Goal: Answer question/provide support

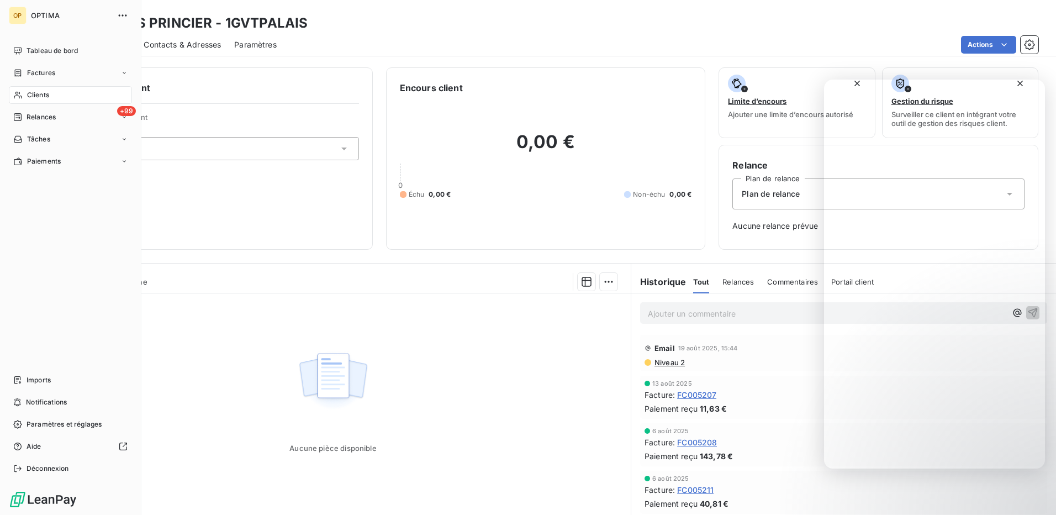
click at [29, 90] on span "Clients" at bounding box center [38, 95] width 22 height 10
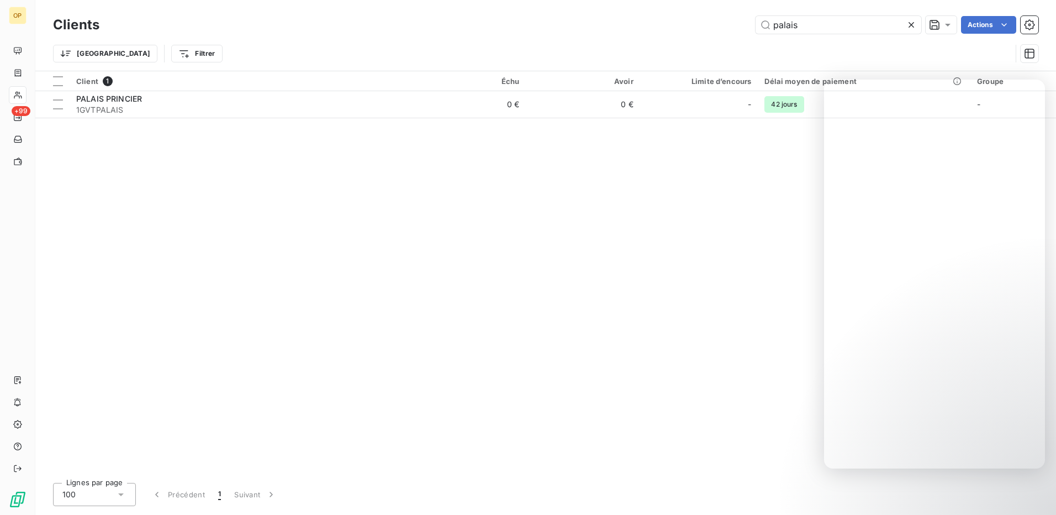
drag, startPoint x: 823, startPoint y: 28, endPoint x: 748, endPoint y: 28, distance: 75.1
click at [748, 28] on div "palais Actions" at bounding box center [576, 25] width 926 height 18
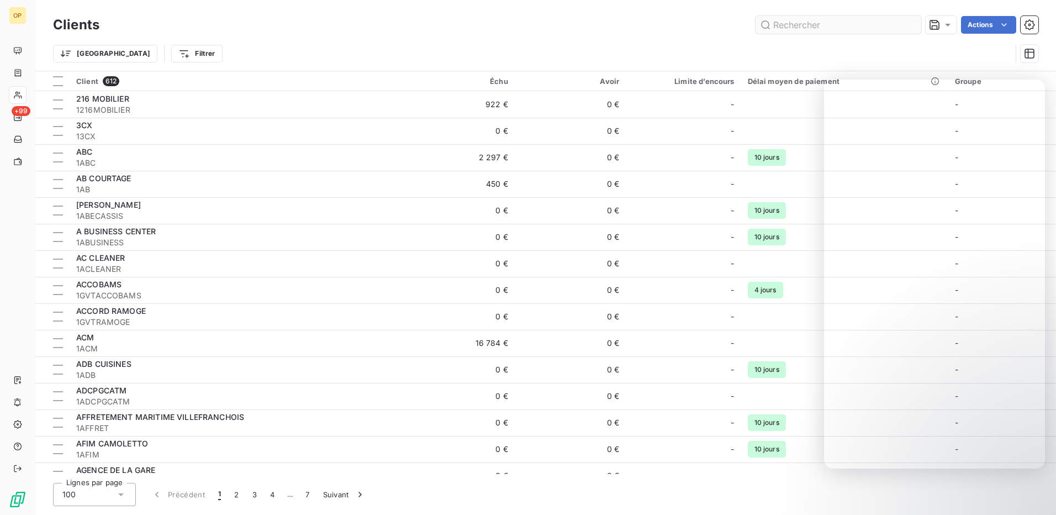
click at [799, 25] on input "text" at bounding box center [839, 25] width 166 height 18
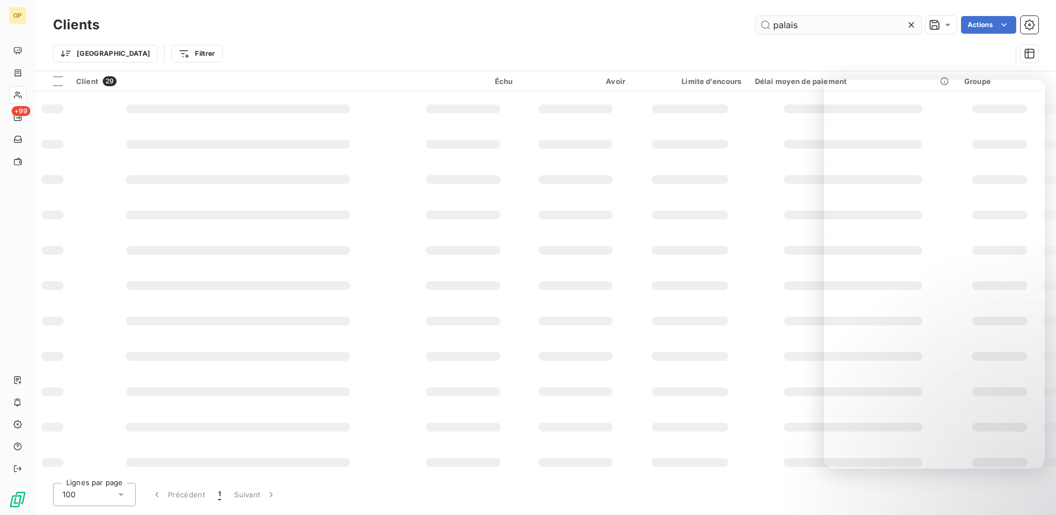
type input "palais"
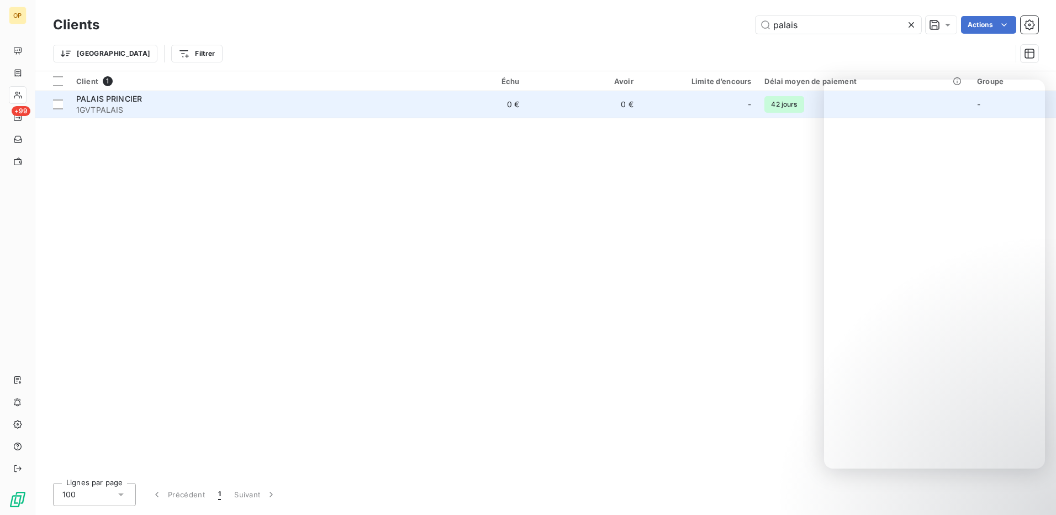
click at [500, 109] on td "0 €" at bounding box center [469, 104] width 114 height 27
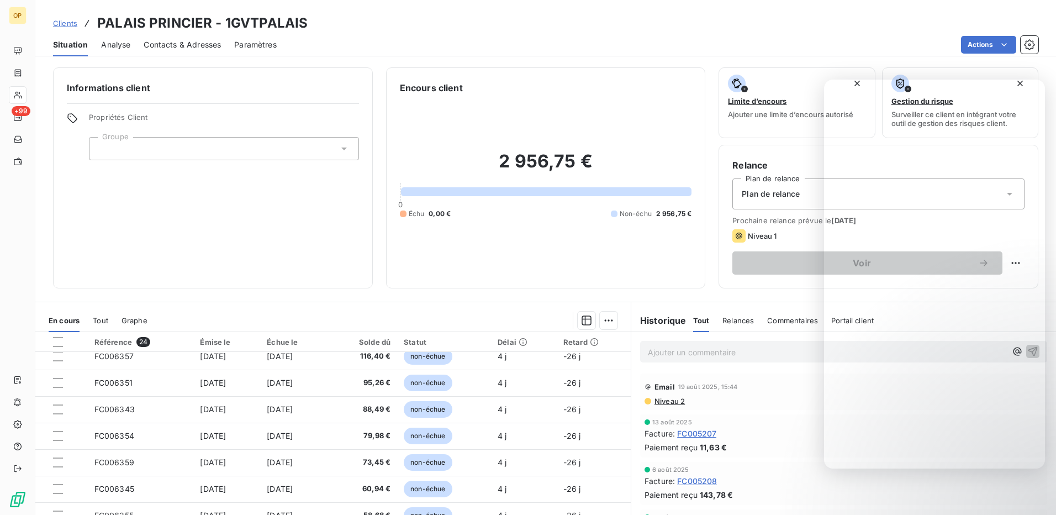
scroll to position [444, 0]
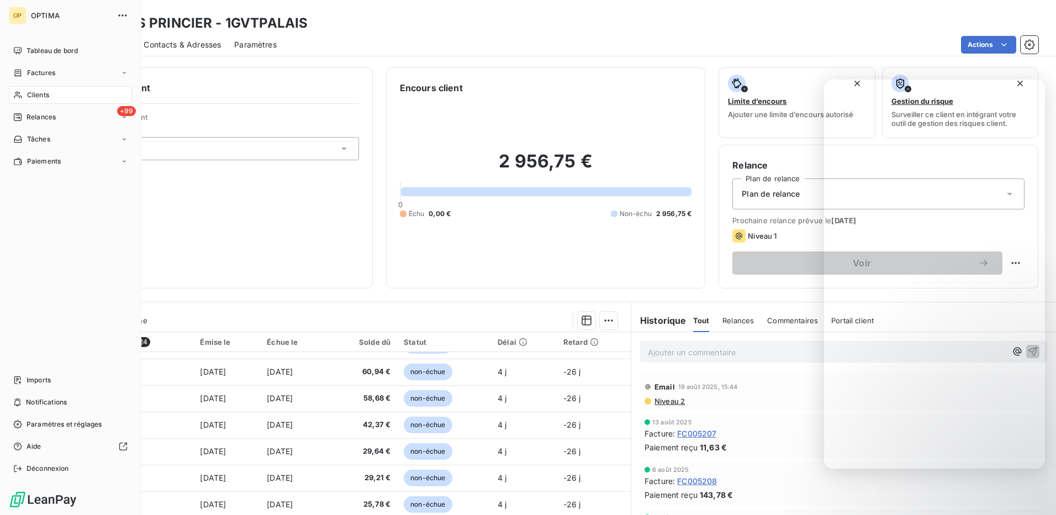
click at [41, 91] on span "Clients" at bounding box center [38, 95] width 22 height 10
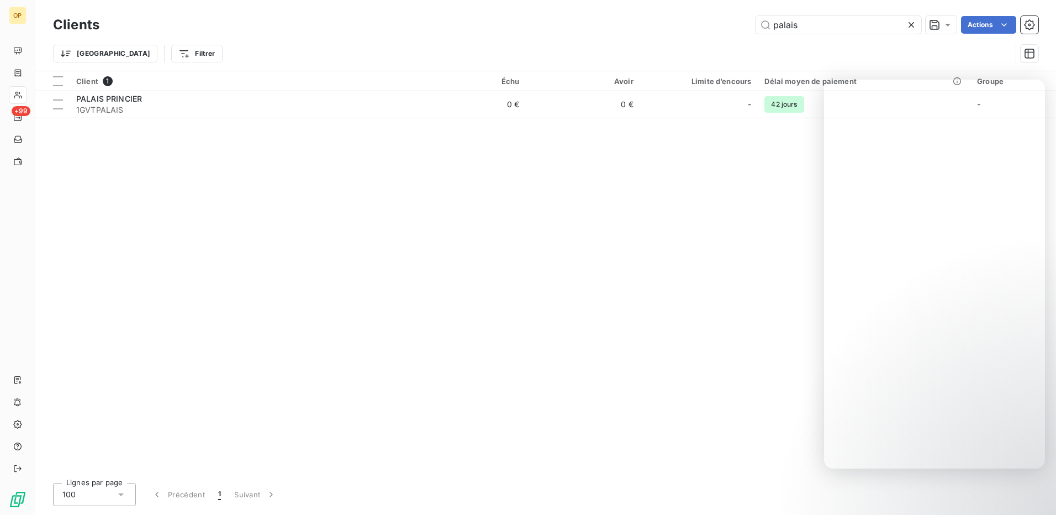
drag, startPoint x: 842, startPoint y: 27, endPoint x: 727, endPoint y: 28, distance: 114.9
click at [727, 28] on div "palais Actions" at bounding box center [576, 25] width 926 height 18
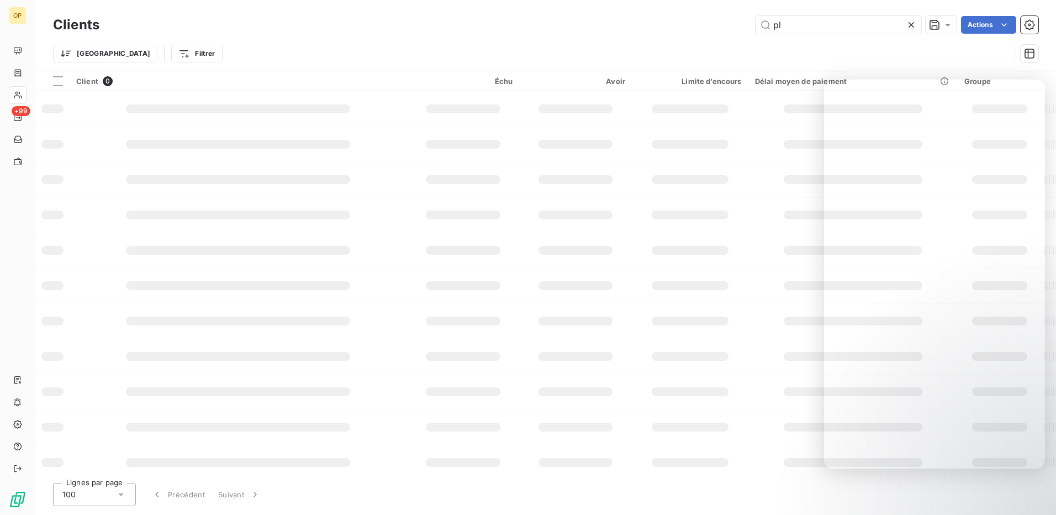
type input "p"
type input "a"
type input "palais"
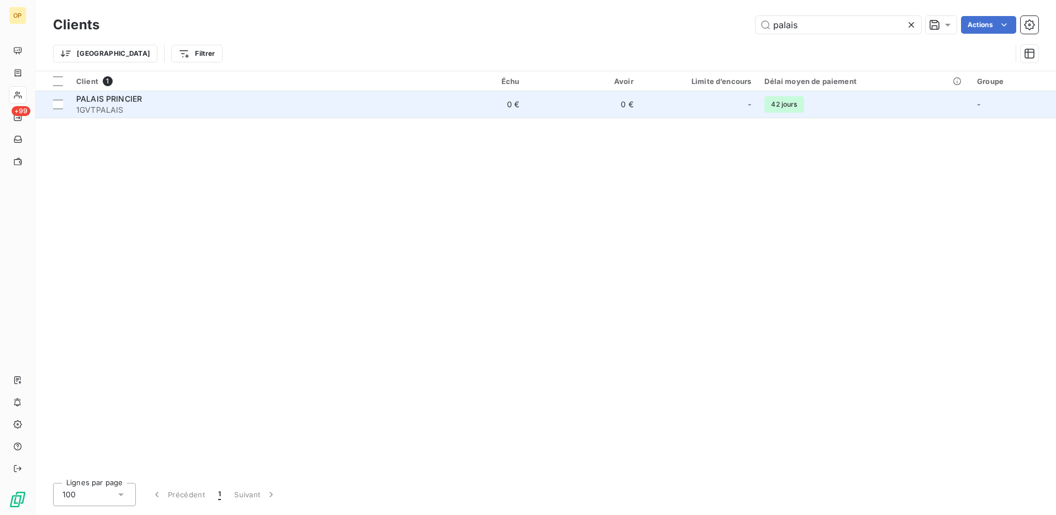
click at [202, 99] on div "PALAIS PRINCIER" at bounding box center [240, 98] width 329 height 11
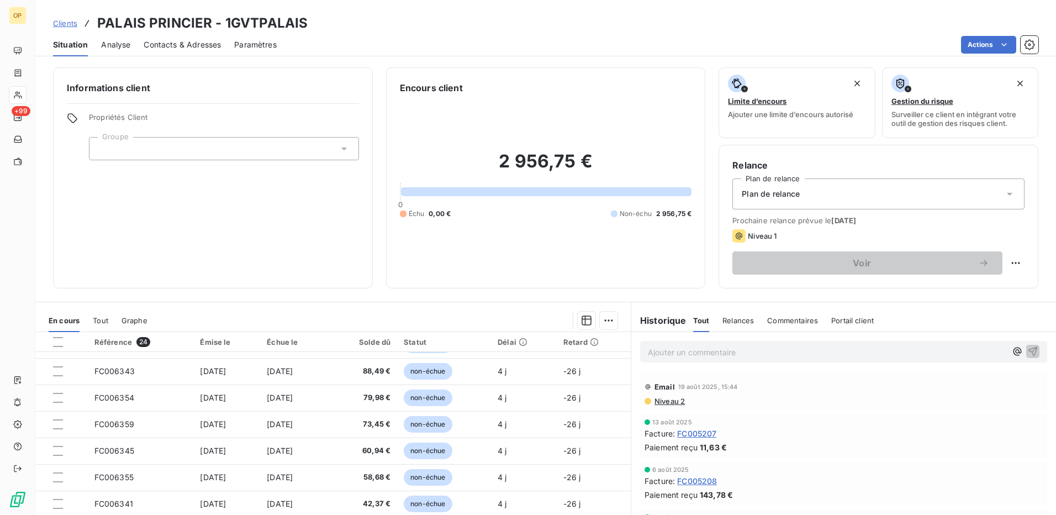
scroll to position [444, 0]
click at [77, 29] on div "Clients PALAIS PRINCIER - 1GVTPALAIS" at bounding box center [180, 23] width 255 height 20
click at [65, 21] on span "Clients" at bounding box center [65, 23] width 24 height 9
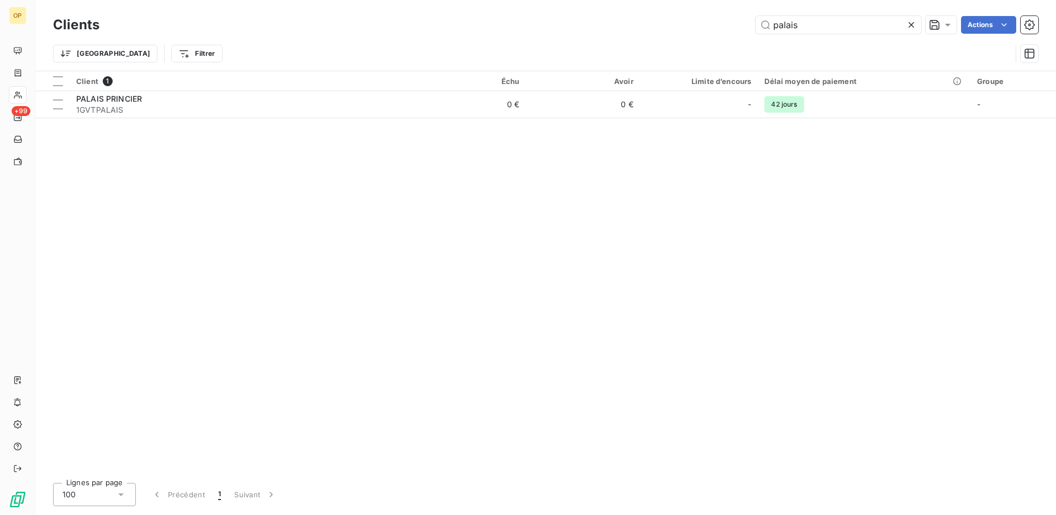
drag, startPoint x: 814, startPoint y: 26, endPoint x: 660, endPoint y: 21, distance: 154.2
click at [660, 21] on div "palais Actions" at bounding box center [576, 25] width 926 height 18
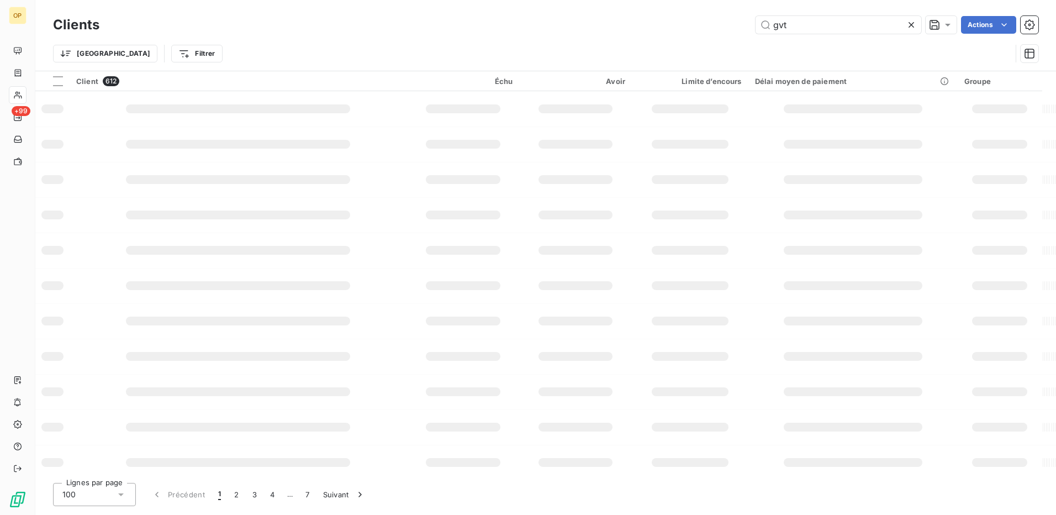
type input "gvt"
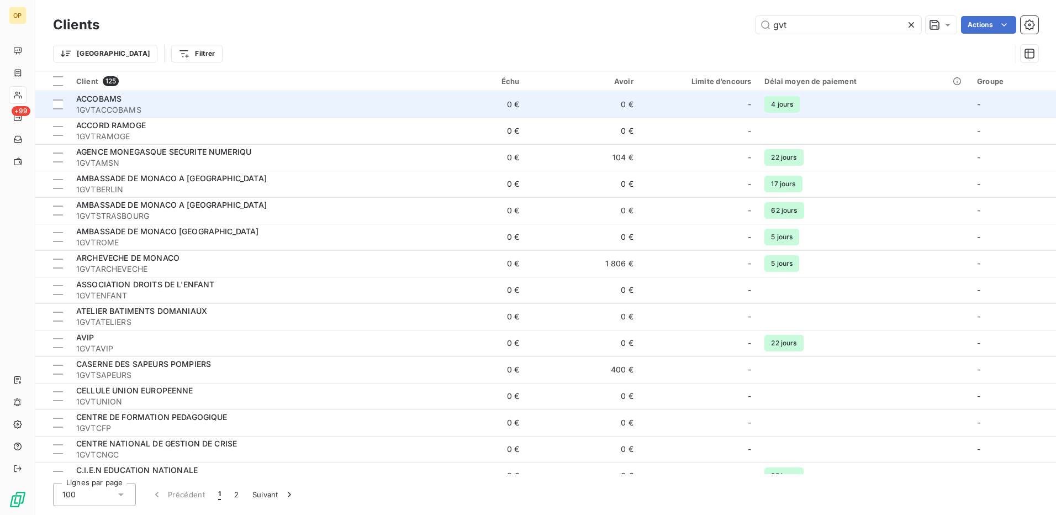
click at [209, 109] on span "1GVTACCOBAMS" at bounding box center [240, 109] width 329 height 11
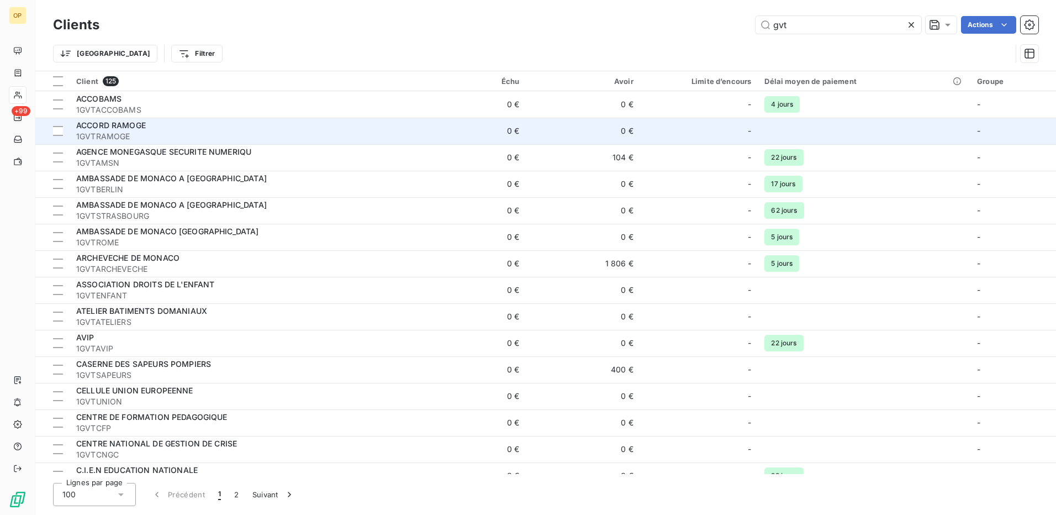
click at [162, 123] on div "ACCORD RAMOGE" at bounding box center [240, 125] width 329 height 11
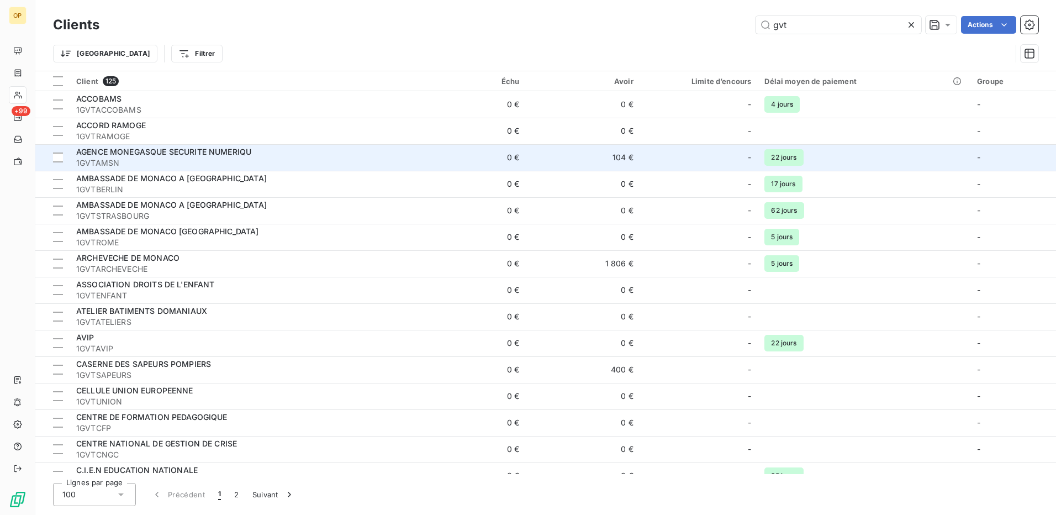
click at [150, 149] on span "AGENCE MONEGASQUE SECURITE NUMERIQU" at bounding box center [163, 151] width 175 height 9
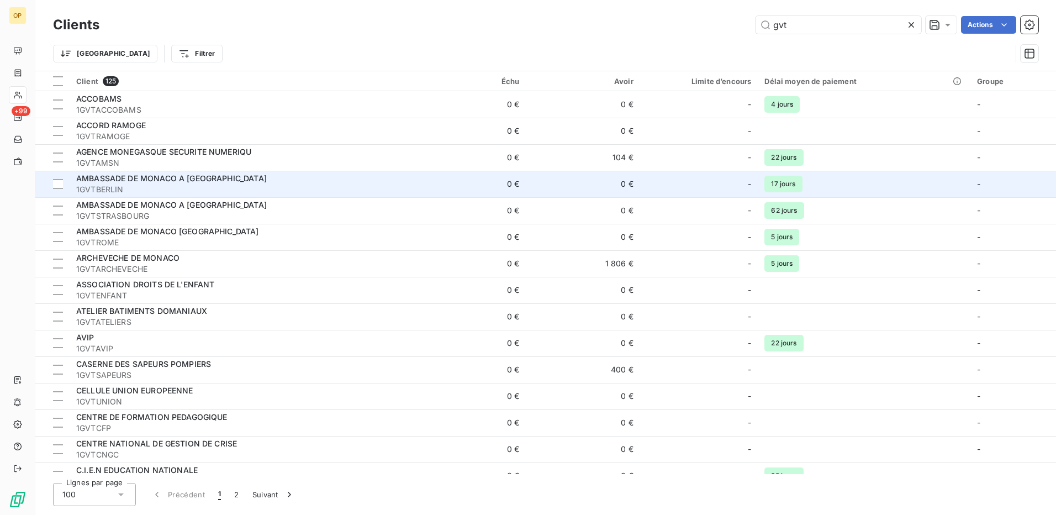
click at [178, 186] on span "1GVTBERLIN" at bounding box center [240, 189] width 329 height 11
click at [219, 181] on div "AMBASSADE DE MONACO A [GEOGRAPHIC_DATA]" at bounding box center [240, 178] width 329 height 11
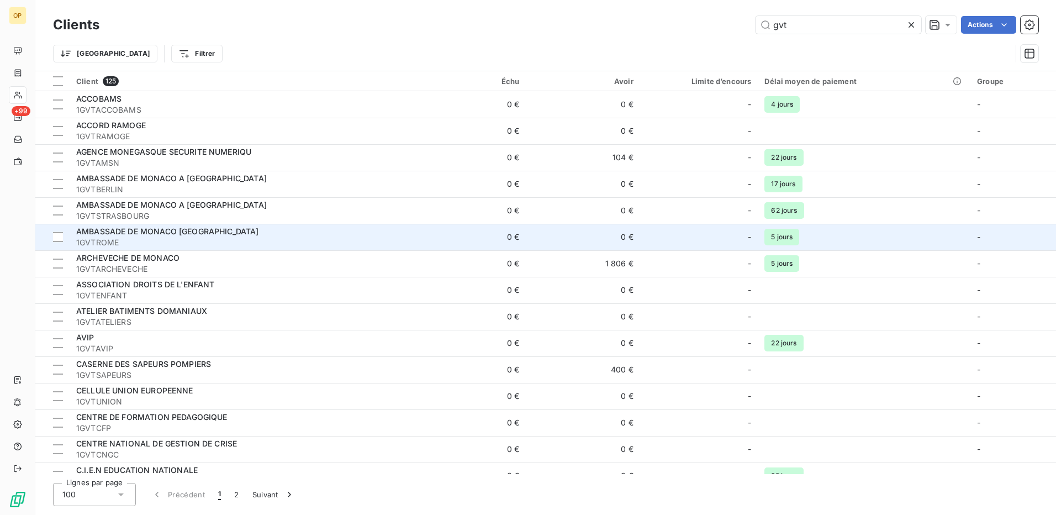
click at [281, 234] on div "AMBASSADE DE MONACO [GEOGRAPHIC_DATA]" at bounding box center [240, 231] width 329 height 11
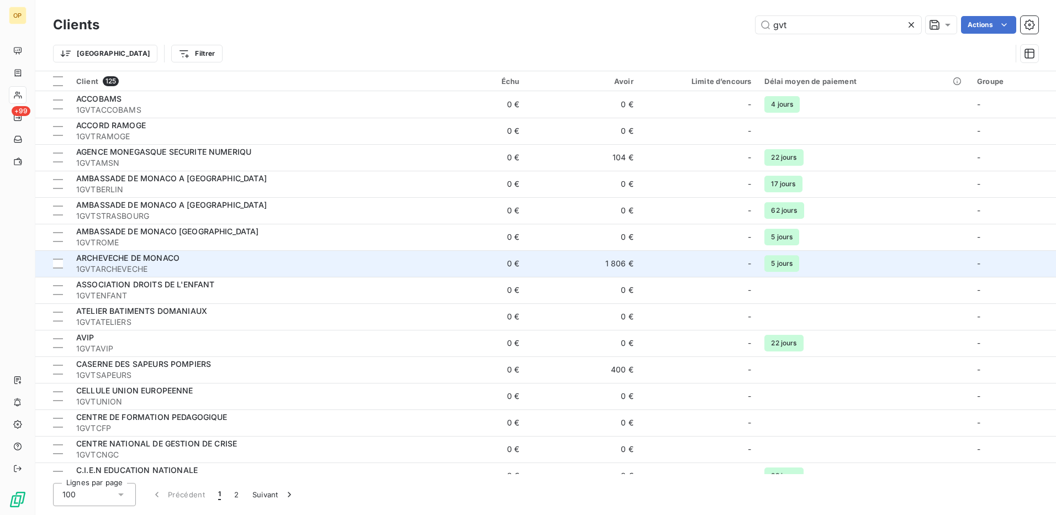
click at [255, 254] on div "ARCHEVECHE DE MONACO" at bounding box center [240, 258] width 329 height 11
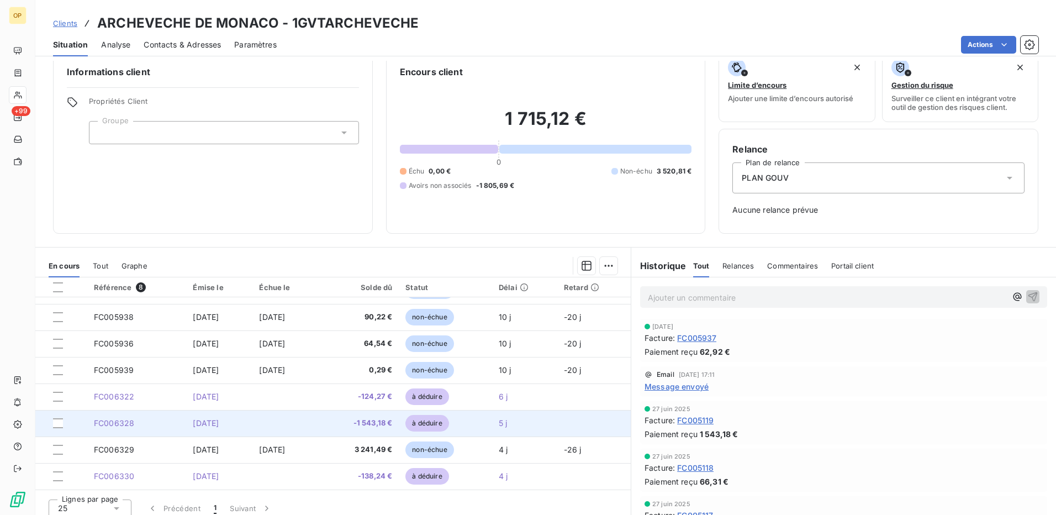
scroll to position [24, 0]
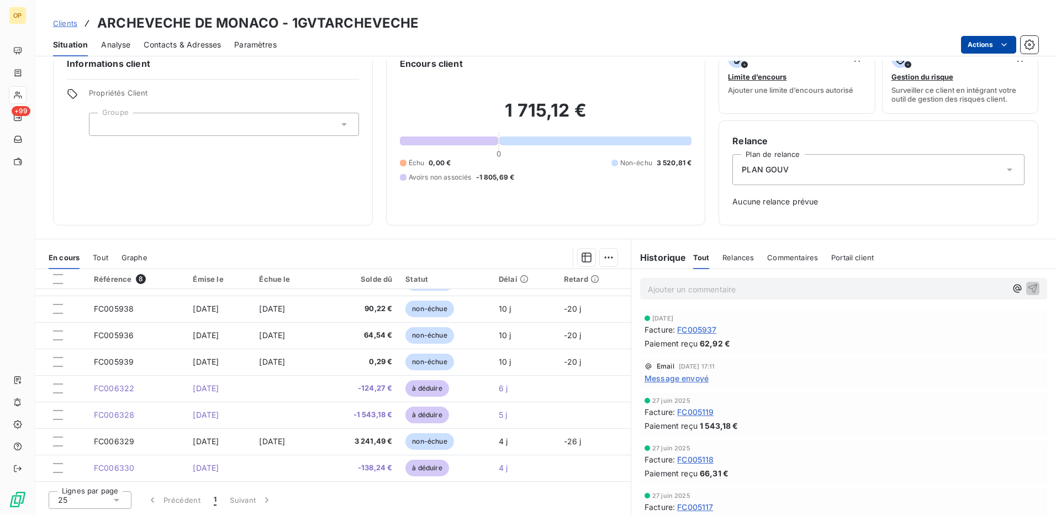
click at [986, 47] on html "OP +99 Clients ARCHEVECHE DE MONACO - 1GVTARCHEVECHE Situation Analyse Contacts…" at bounding box center [528, 257] width 1056 height 515
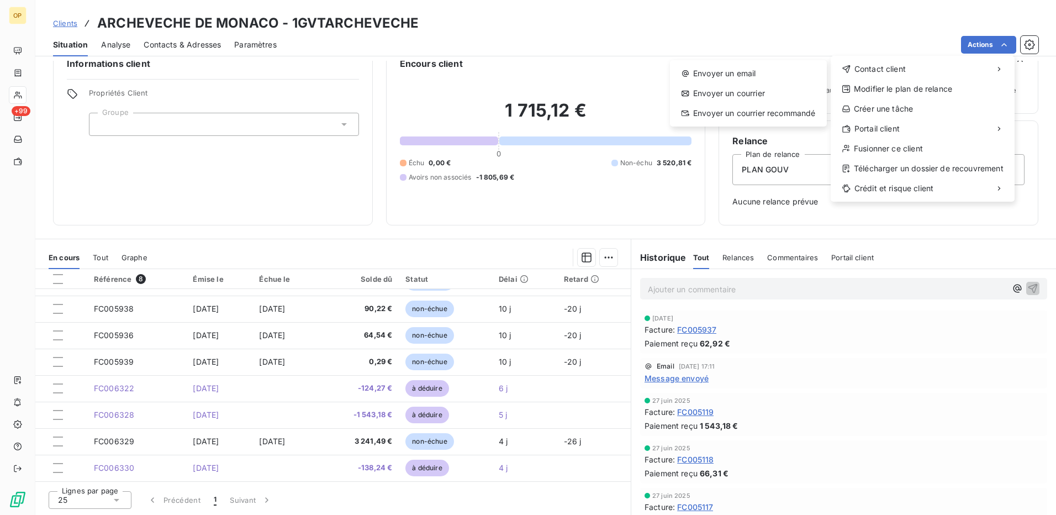
click at [778, 61] on div "Envoyer un email Envoyer un courrier Envoyer un courrier recommandé" at bounding box center [748, 93] width 157 height 66
click at [772, 71] on div "Envoyer un email" at bounding box center [749, 74] width 148 height 18
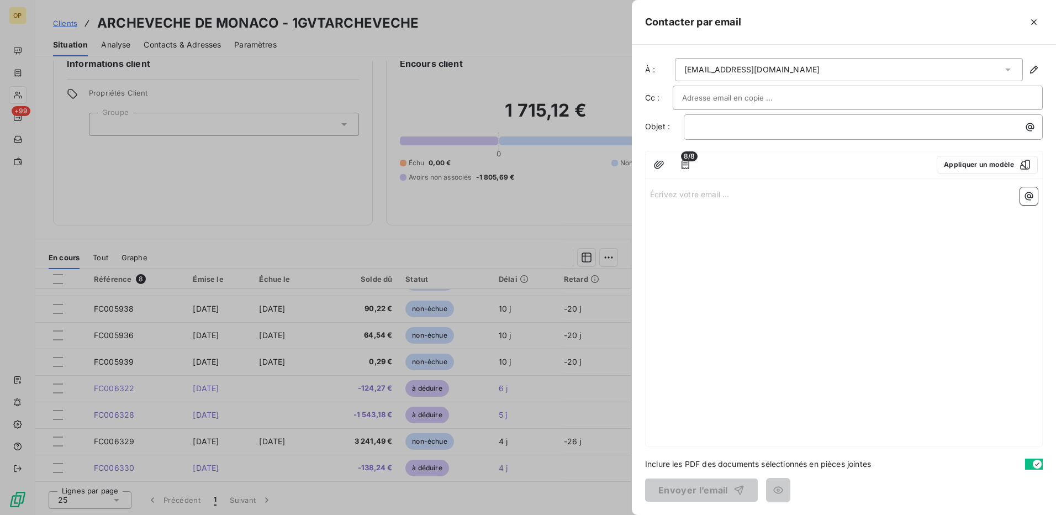
drag, startPoint x: 753, startPoint y: 118, endPoint x: 749, endPoint y: 124, distance: 6.9
click at [753, 118] on div "﻿" at bounding box center [863, 126] width 359 height 25
click at [747, 125] on p "﻿" at bounding box center [866, 126] width 346 height 13
click at [747, 203] on div "Écrivez votre email ... ﻿" at bounding box center [844, 315] width 397 height 264
click at [754, 187] on div "Écrivez votre email ... ﻿" at bounding box center [844, 315] width 397 height 264
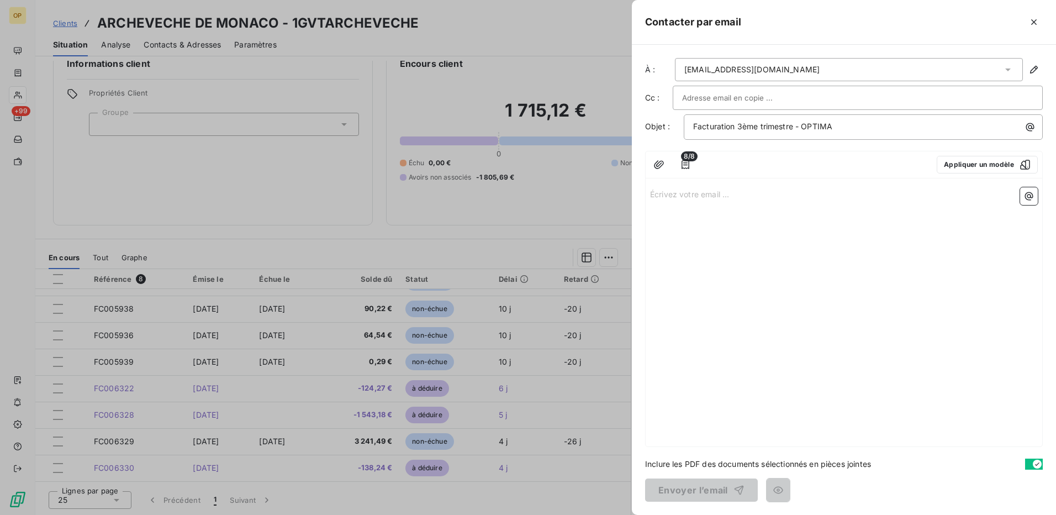
click at [745, 195] on p "Écrivez votre email ... ﻿" at bounding box center [844, 193] width 388 height 13
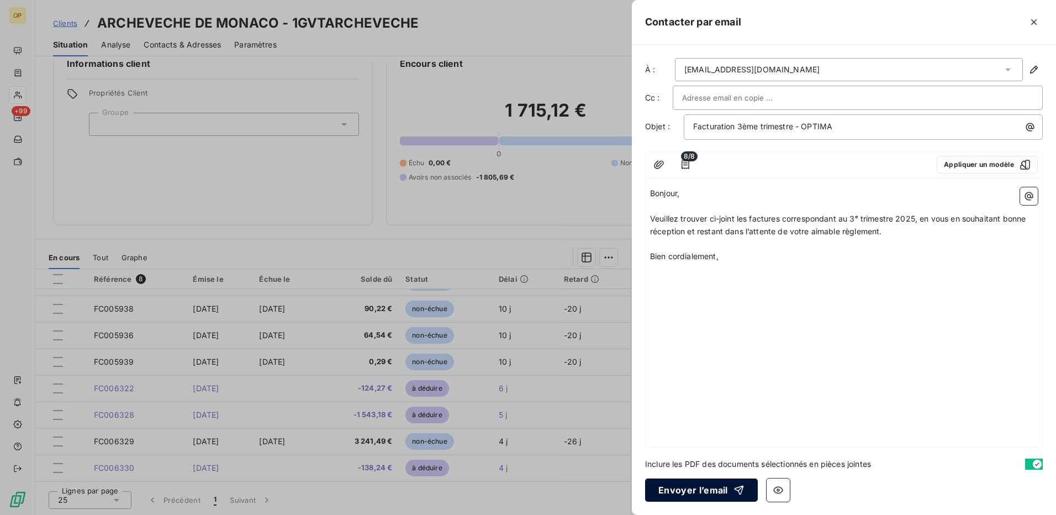
click at [689, 489] on button "Envoyer l’email" at bounding box center [701, 489] width 113 height 23
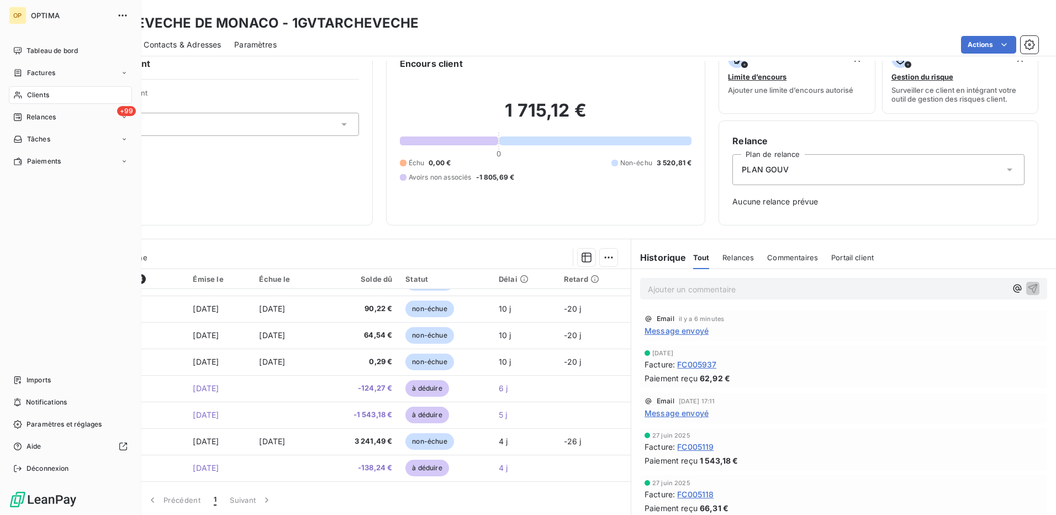
click at [42, 94] on span "Clients" at bounding box center [38, 95] width 22 height 10
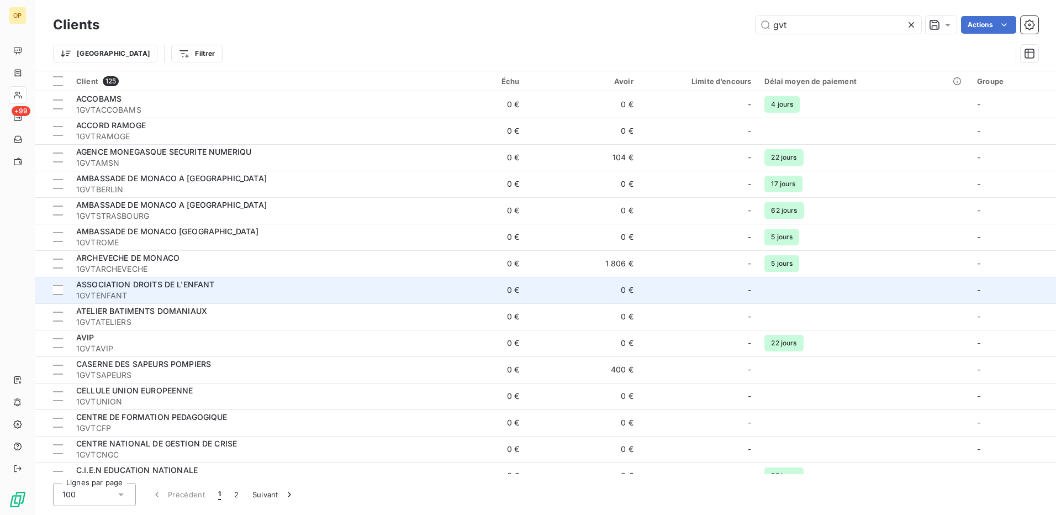
click at [233, 283] on div "ASSOCIATION DROITS DE L'ENFANT" at bounding box center [240, 284] width 329 height 11
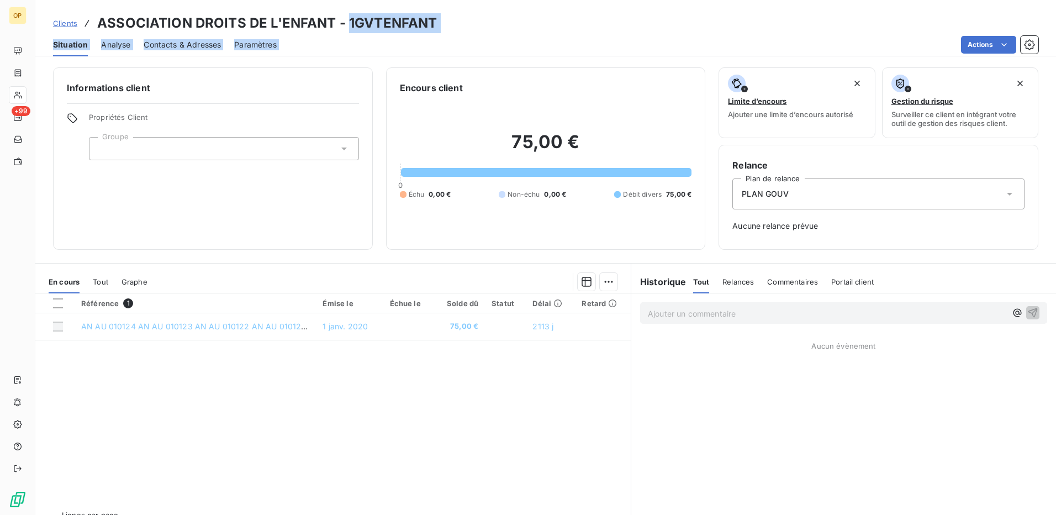
drag, startPoint x: 348, startPoint y: 24, endPoint x: 458, endPoint y: 37, distance: 111.3
click at [458, 37] on div "Clients ASSOCIATION DROITS DE L'ENFANT - 1GVTENFANT Situation Analyse Contacts …" at bounding box center [545, 28] width 1021 height 56
click at [459, 37] on div "Actions" at bounding box center [664, 45] width 749 height 18
drag, startPoint x: 353, startPoint y: 21, endPoint x: 436, endPoint y: 20, distance: 82.9
click at [436, 20] on div "Clients ASSOCIATION DROITS DE L'ENFANT - 1GVTENFANT" at bounding box center [545, 23] width 1021 height 20
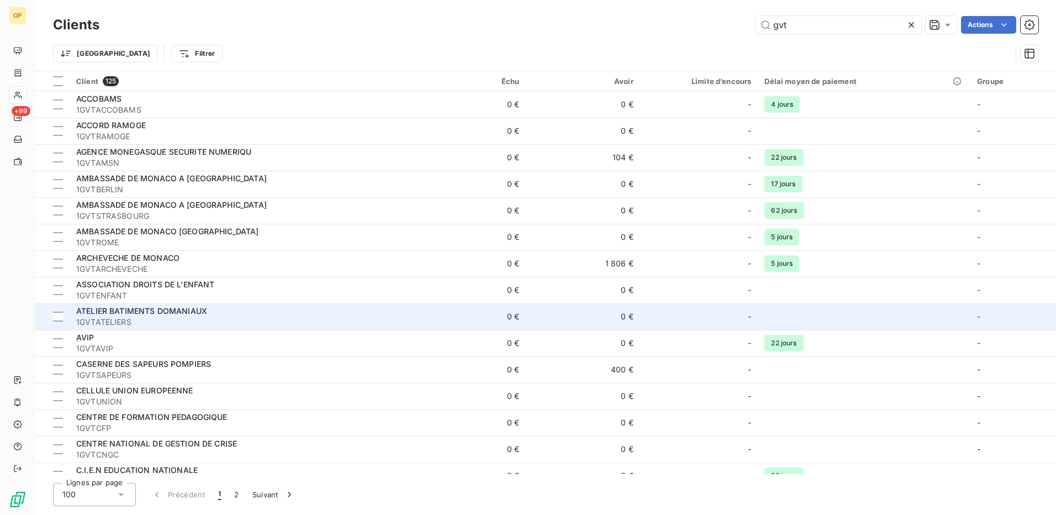
click at [248, 309] on div "ATELIER BATIMENTS DOMANIAUX" at bounding box center [240, 311] width 329 height 11
